Goal: Entertainment & Leisure: Consume media (video, audio)

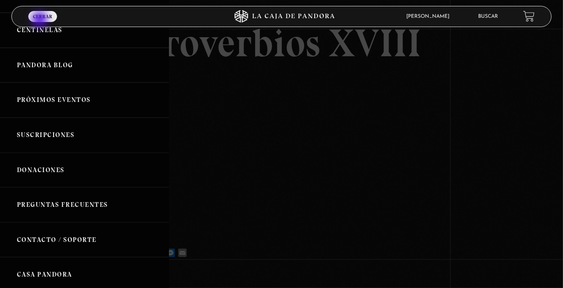
scroll to position [87, 0]
click at [0, 180] on link "Donaciones" at bounding box center [84, 169] width 169 height 35
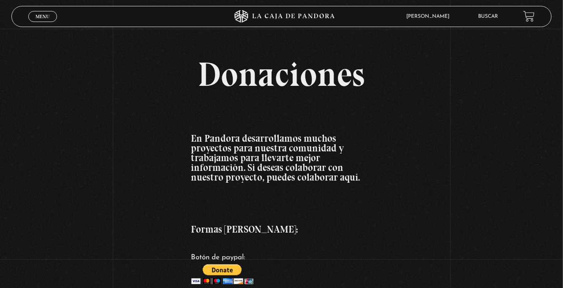
click at [44, 19] on span "Menu" at bounding box center [42, 16] width 14 height 5
click at [43, 14] on span "Menu" at bounding box center [42, 16] width 14 height 5
click at [42, 24] on div "Menu Cerrar" at bounding box center [112, 16] width 169 height 20
click at [38, 16] on span "Menu" at bounding box center [42, 16] width 14 height 5
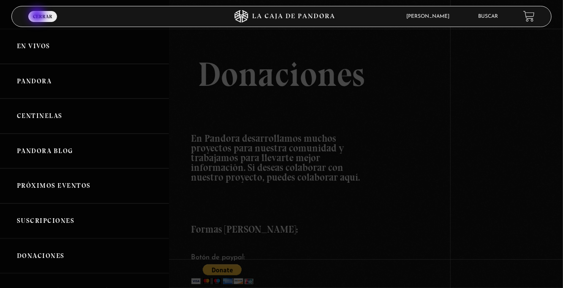
click at [90, 123] on link "Centinelas" at bounding box center [84, 115] width 169 height 35
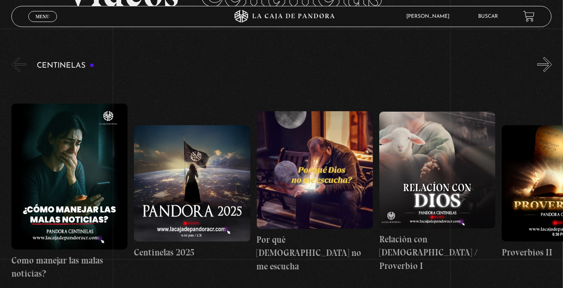
scroll to position [97, 0]
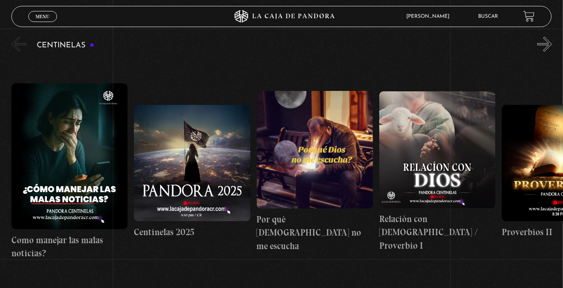
click at [323, 181] on figure at bounding box center [315, 149] width 116 height 117
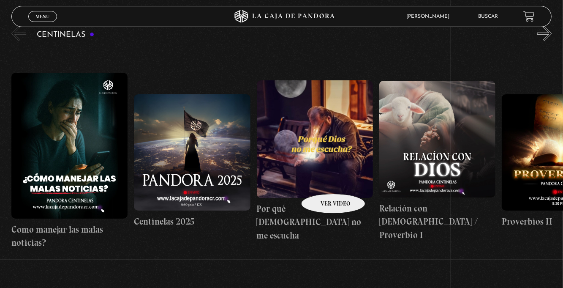
scroll to position [124, 0]
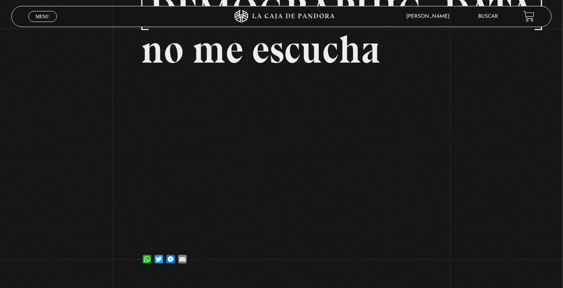
scroll to position [127, 0]
